Goal: Information Seeking & Learning: Learn about a topic

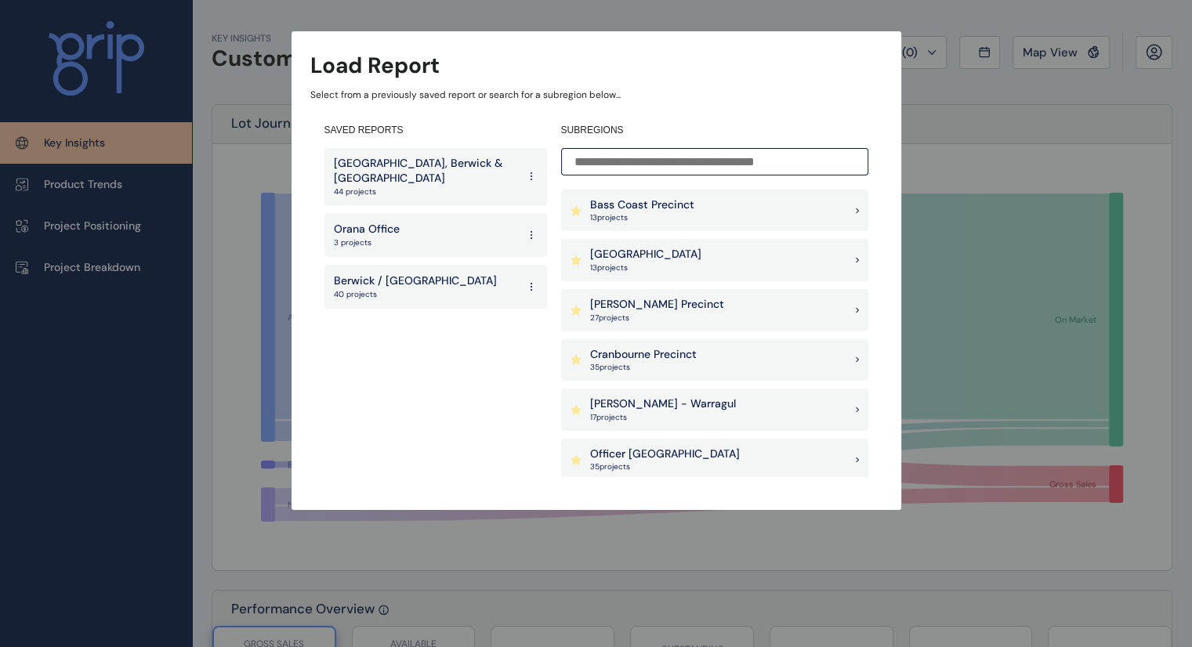
click at [712, 447] on div "Officer [PERSON_NAME] 35 project s" at bounding box center [714, 460] width 307 height 42
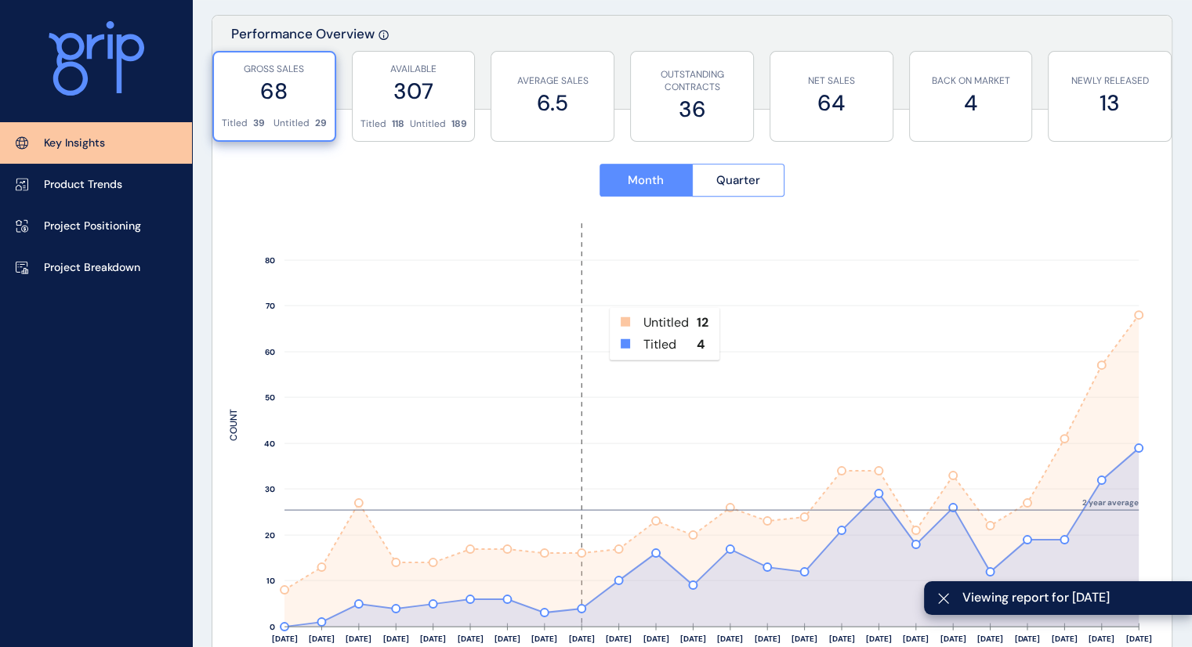
scroll to position [577, 0]
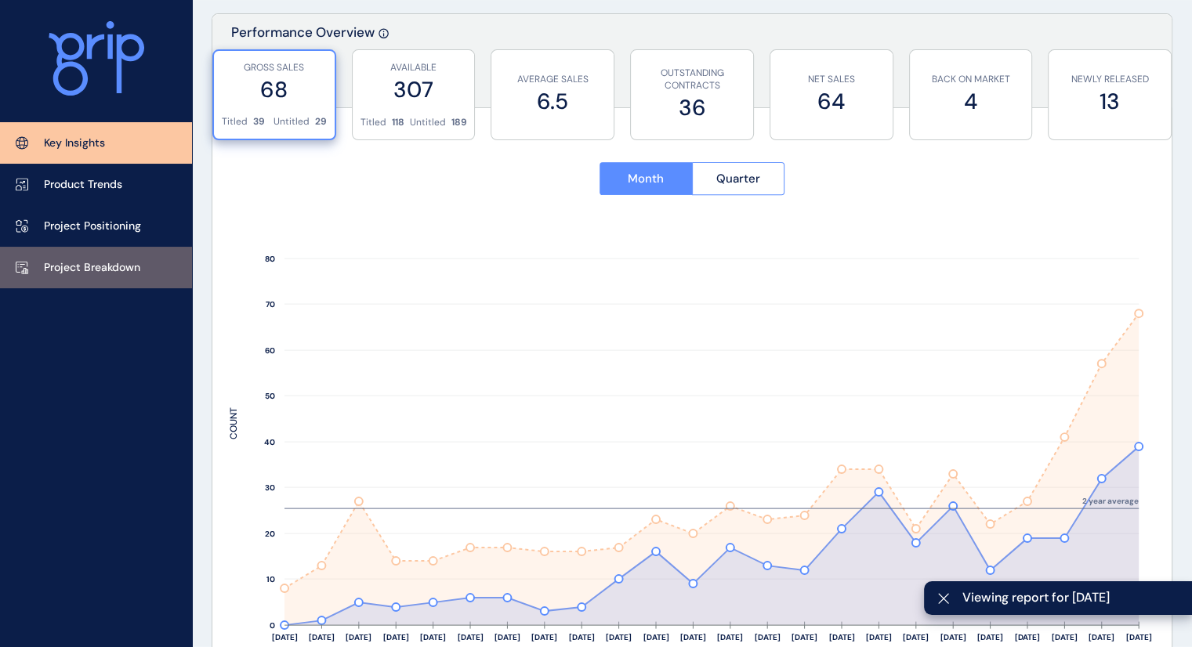
click at [89, 270] on p "Project Breakdown" at bounding box center [92, 268] width 96 height 16
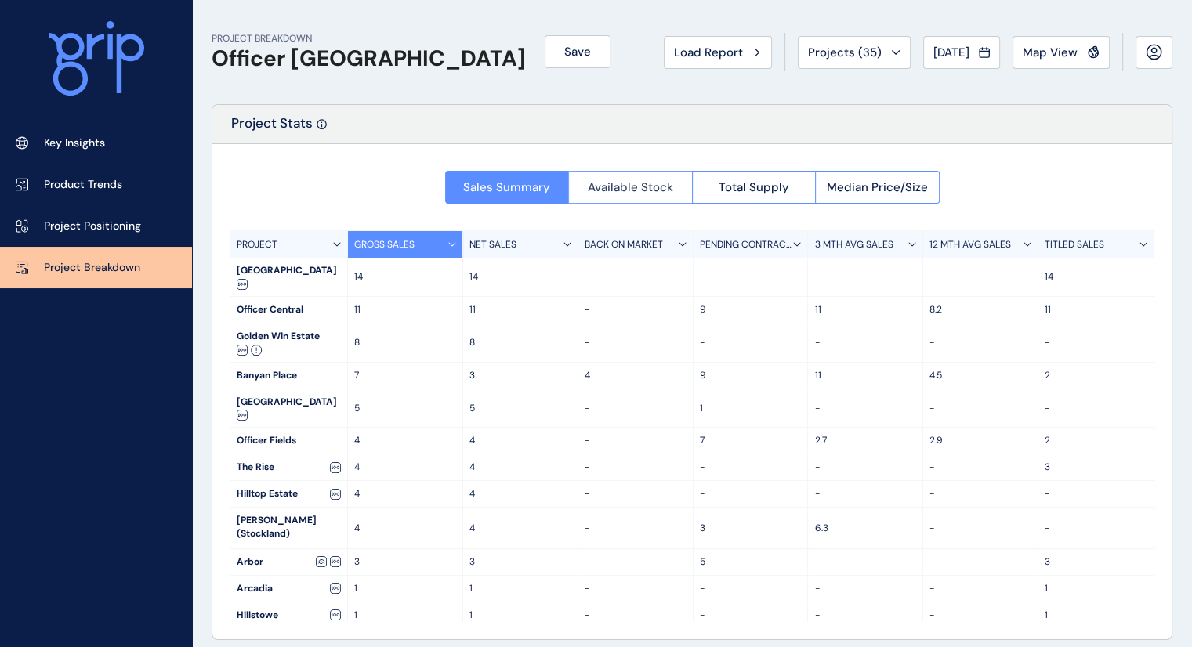
click at [625, 195] on button "Available Stock" at bounding box center [630, 187] width 124 height 33
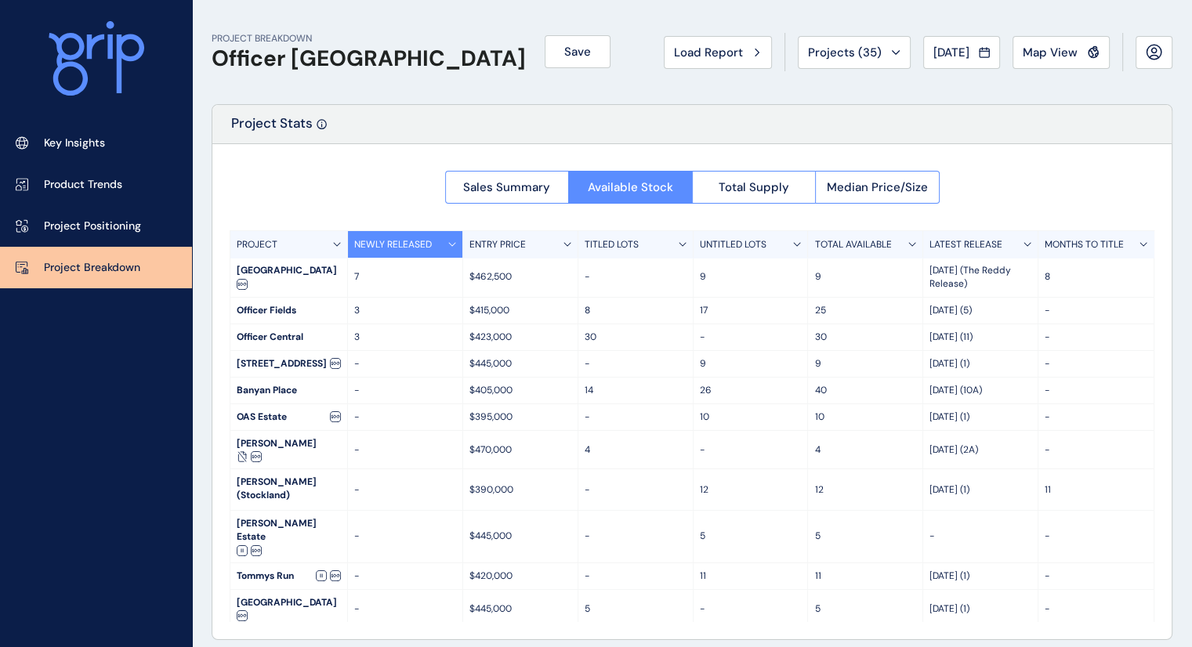
click at [324, 253] on div "PROJECT" at bounding box center [289, 244] width 118 height 27
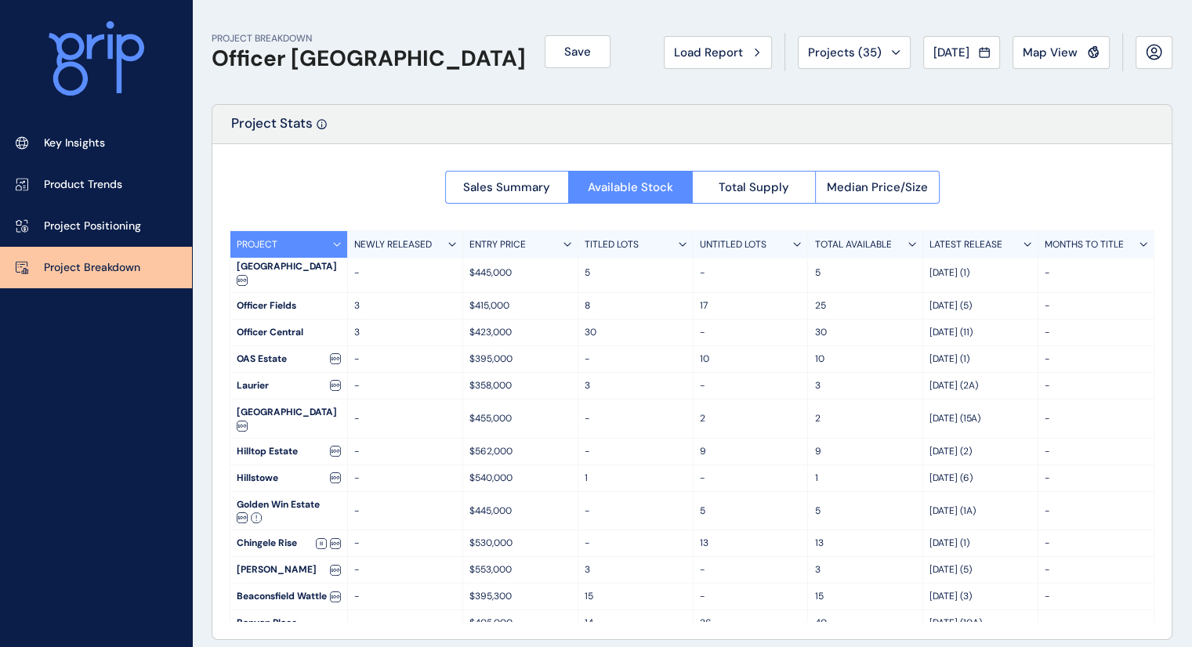
scroll to position [213, 0]
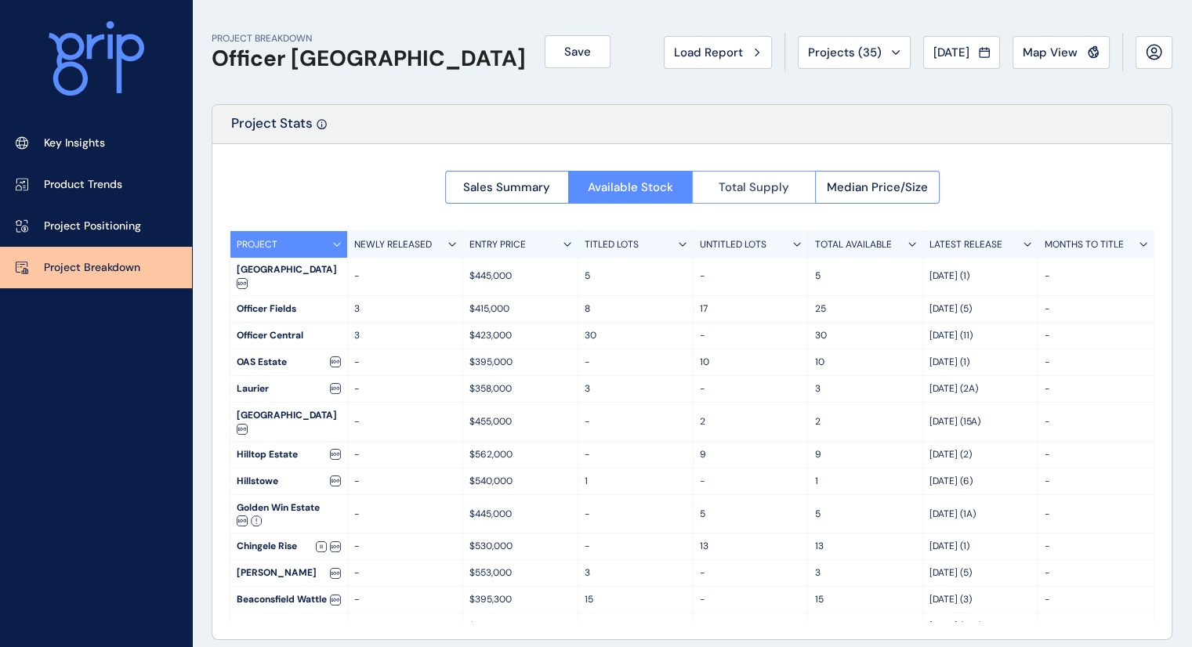
click at [742, 189] on span "Total Supply" at bounding box center [754, 187] width 71 height 16
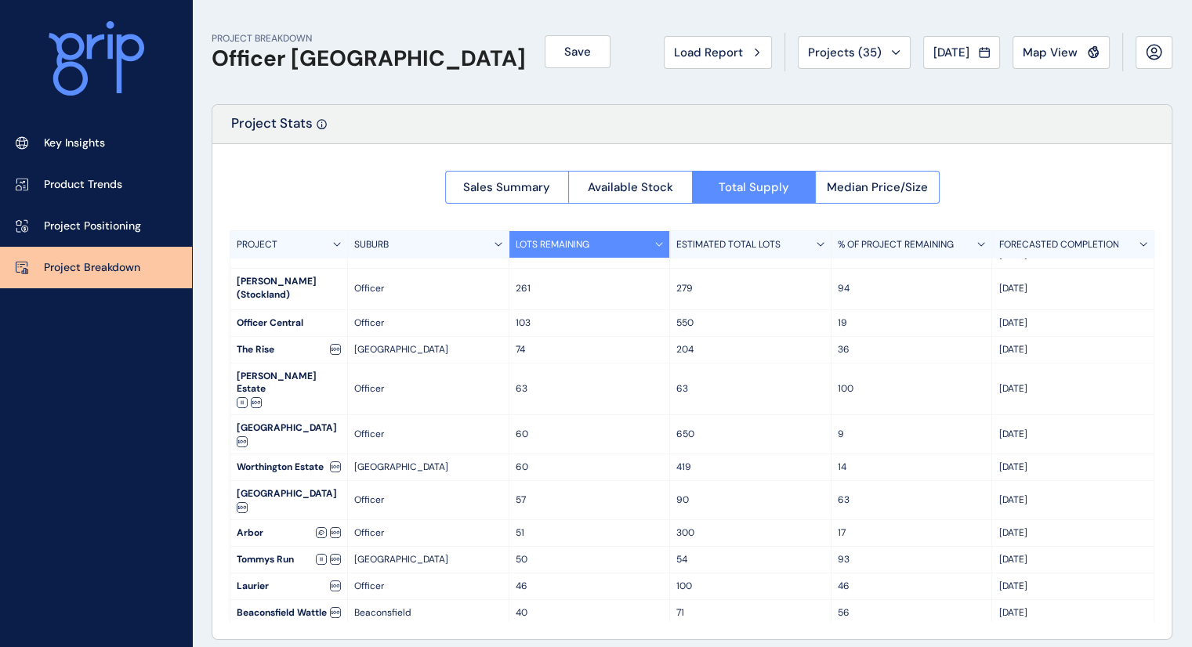
scroll to position [0, 0]
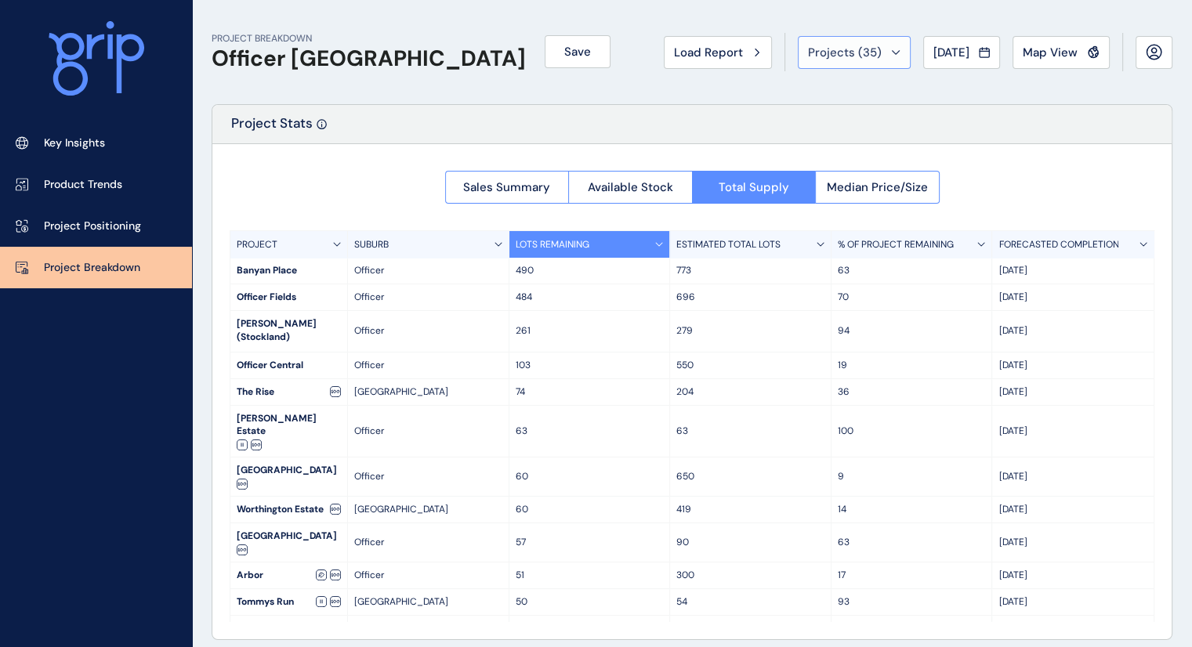
click at [846, 59] on span "Projects ( 35 )" at bounding box center [845, 53] width 74 height 16
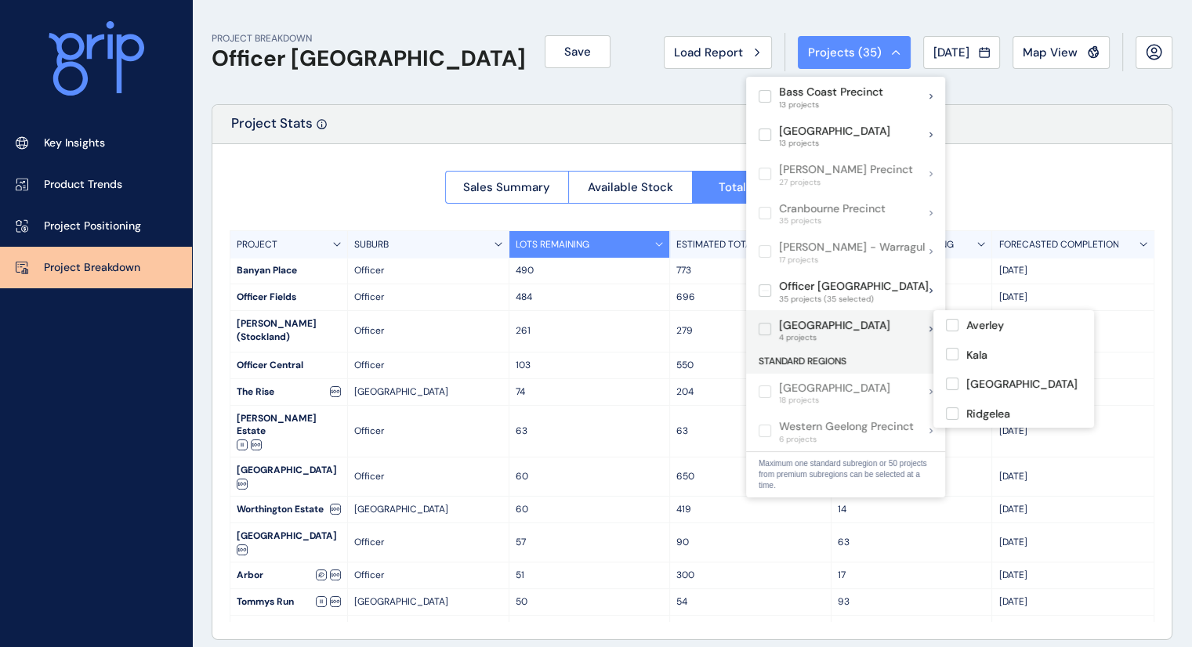
click at [766, 328] on label at bounding box center [765, 329] width 13 height 13
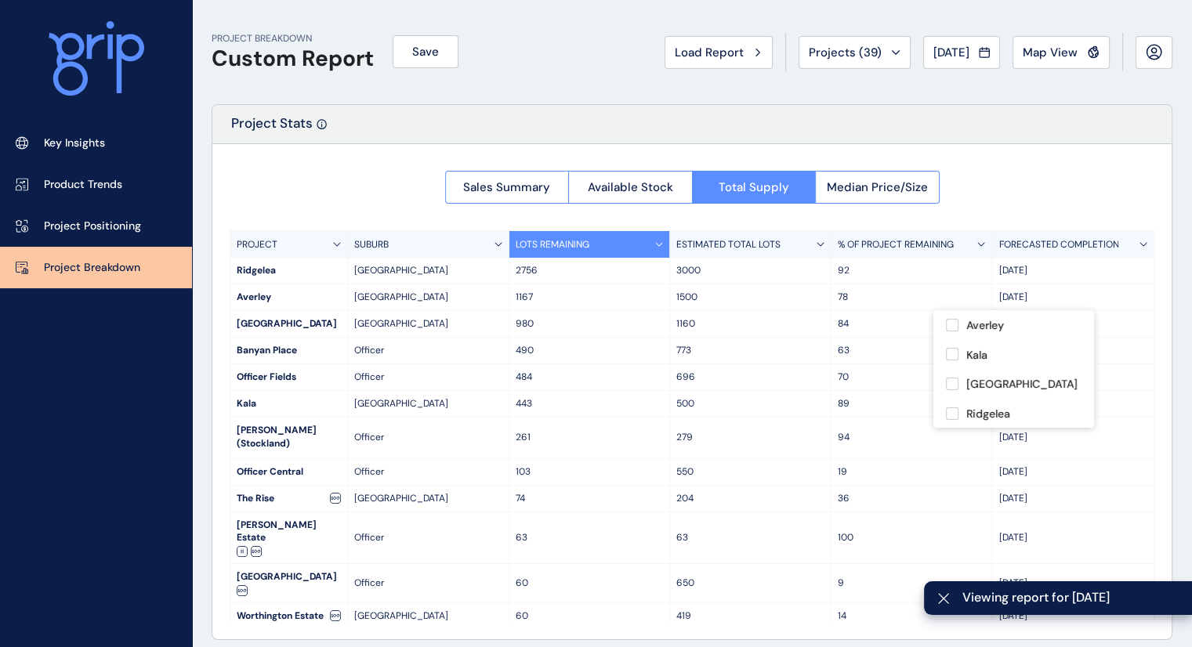
click at [672, 92] on div "PROJECT BREAKDOWN Custom Report Save Load Report Projects ( 39 ) [DATE] 2025 < …" at bounding box center [692, 52] width 961 height 104
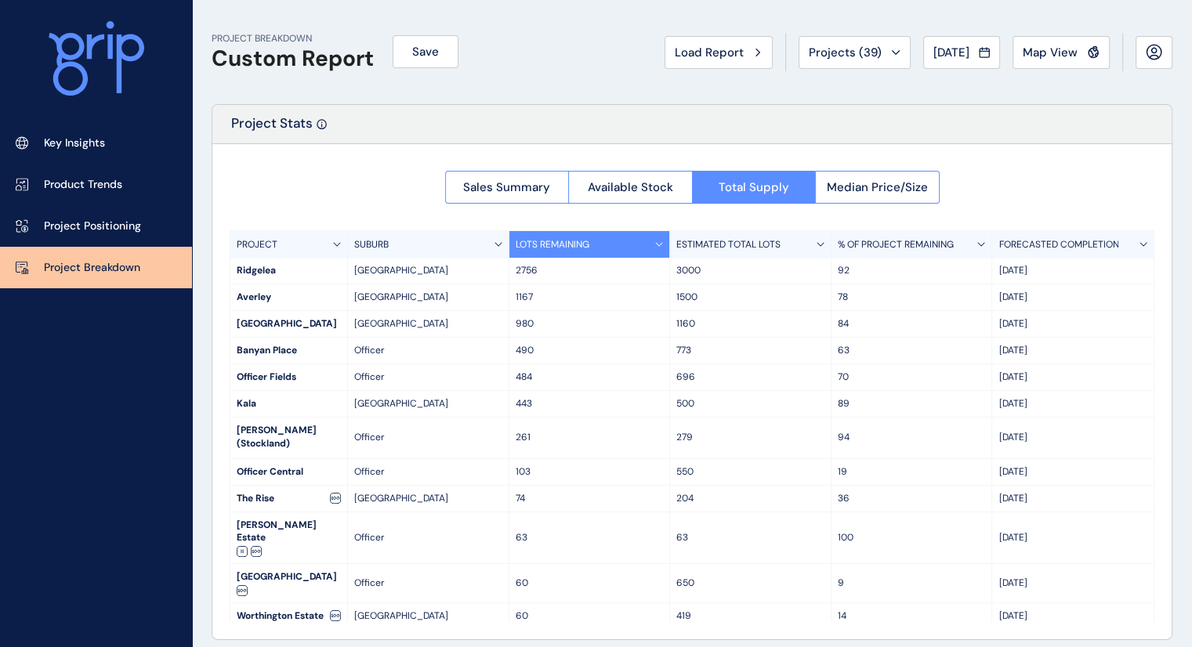
click at [695, 407] on p "500" at bounding box center [750, 403] width 148 height 13
